Goal: Browse casually

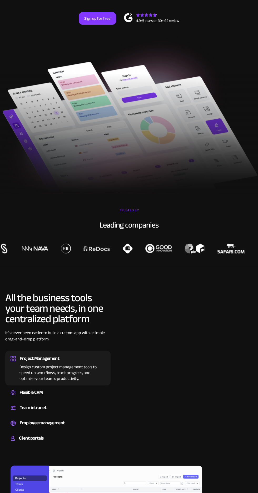
click at [67, 121] on div at bounding box center [129, 133] width 258 height 120
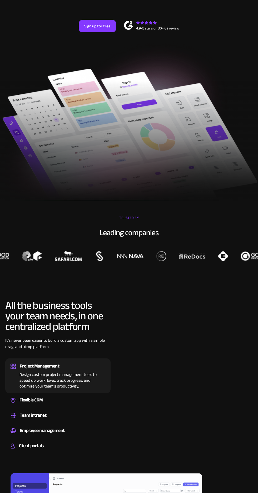
scroll to position [93, 0]
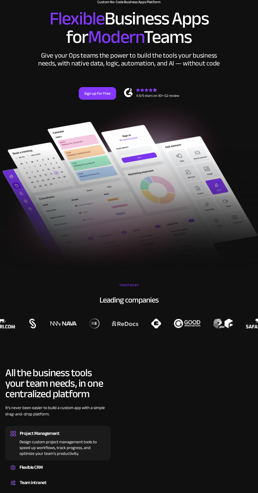
scroll to position [31, 0]
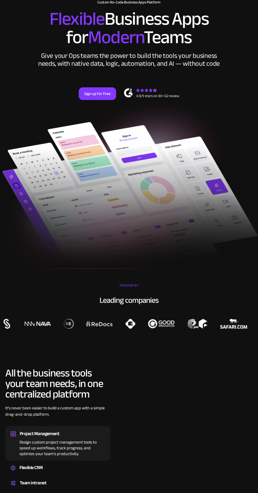
click at [38, 26] on h2 "Flexible Business Apps for Modern Teams" at bounding box center [128, 28] width 247 height 37
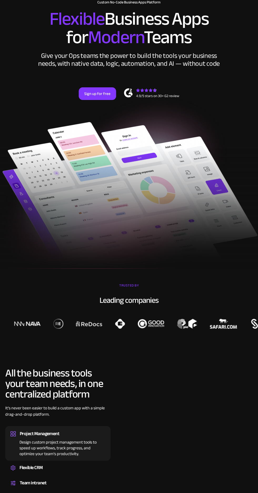
click at [22, 27] on h2 "Flexible Business Apps for Modern Teams" at bounding box center [128, 28] width 247 height 37
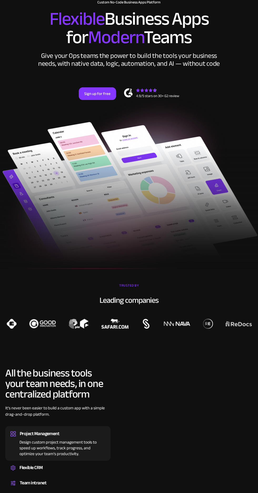
click at [78, 66] on div "Give your Ops teams the power to build the tools your business needs, with nati…" at bounding box center [129, 60] width 184 height 16
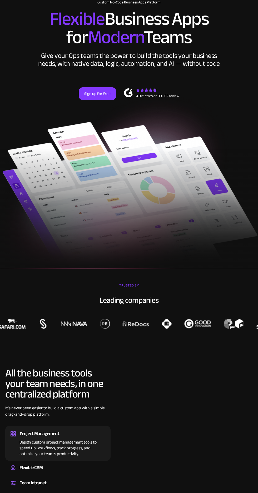
scroll to position [0, 0]
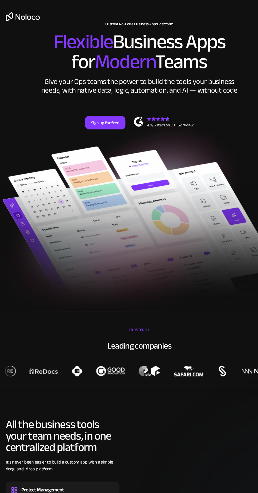
click at [147, 162] on img at bounding box center [129, 216] width 258 height 139
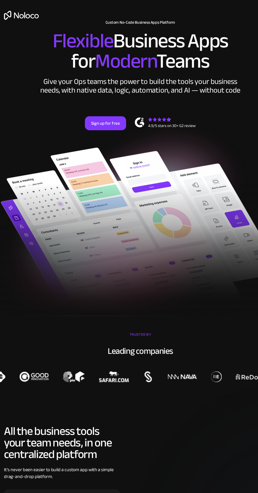
click at [30, 66] on h2 "Flexible Business Apps for Modern Teams" at bounding box center [128, 59] width 247 height 37
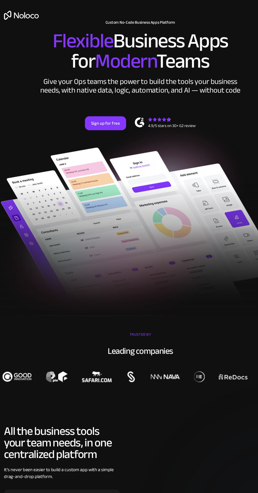
click at [132, 176] on img at bounding box center [129, 216] width 258 height 139
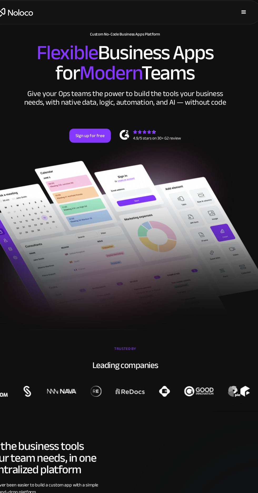
scroll to position [3, 0]
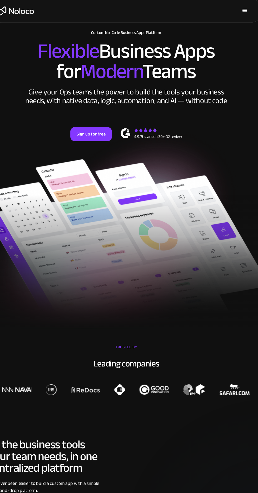
click at [46, 63] on h2 "Flexible Business Apps for Modern Teams" at bounding box center [128, 56] width 247 height 37
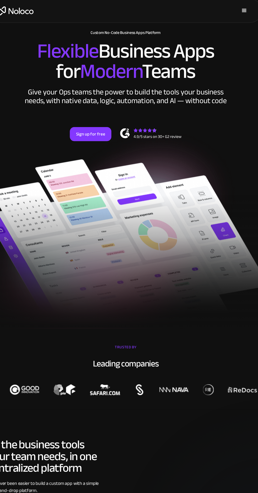
click at [167, 171] on img at bounding box center [129, 214] width 258 height 139
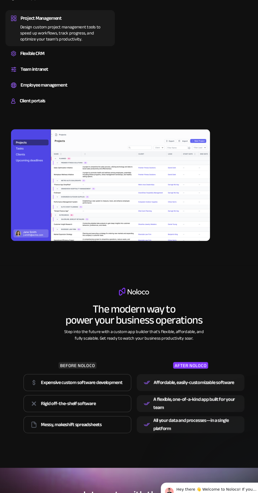
scroll to position [0, 0]
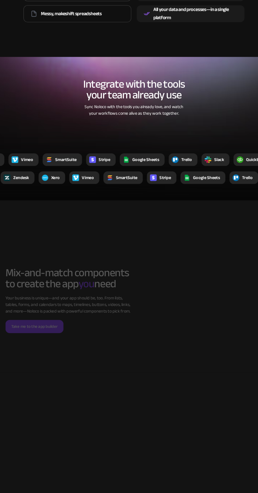
scroll to position [847, 0]
